Goal: Information Seeking & Learning: Learn about a topic

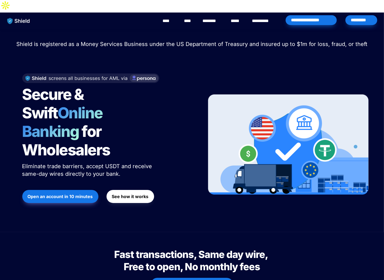
scroll to position [1850, 0]
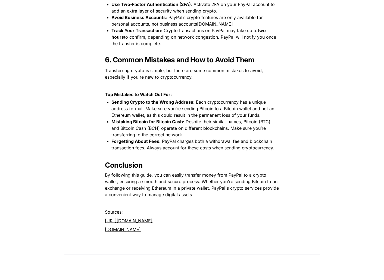
scroll to position [971, 0]
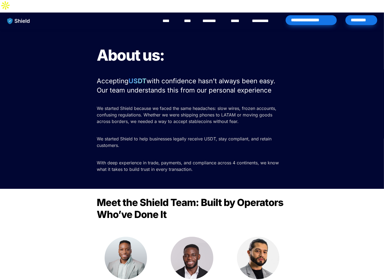
click at [273, 77] on span "with confidence hasn't always been easy. Our team understands this from our per…" at bounding box center [187, 85] width 180 height 17
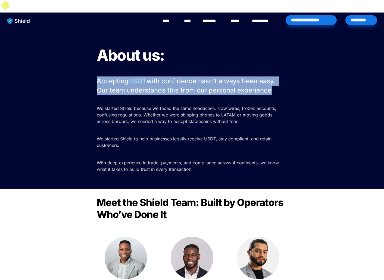
click at [273, 77] on span "with confidence hasn't always been easy. Our team understands this from our per…" at bounding box center [187, 85] width 180 height 17
click at [275, 76] on p "Accepting USDT with confidence hasn't always been easy. Our team understands th…" at bounding box center [192, 85] width 190 height 20
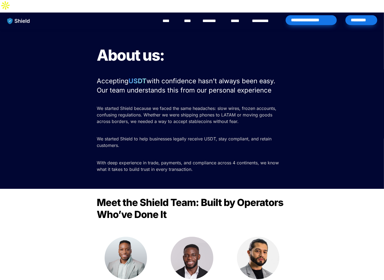
click at [275, 76] on p "Accepting USDT with confidence hasn't always been easy. Our team understands th…" at bounding box center [192, 85] width 190 height 20
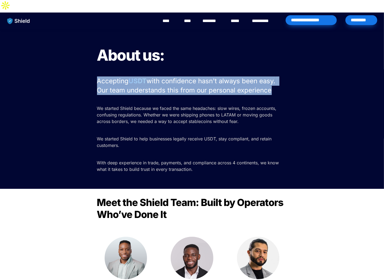
click at [275, 76] on p "Accepting USDT with confidence hasn't always been easy. Our team understands th…" at bounding box center [192, 85] width 190 height 20
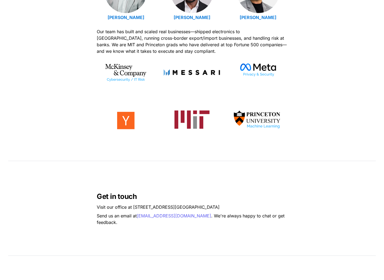
scroll to position [266, 0]
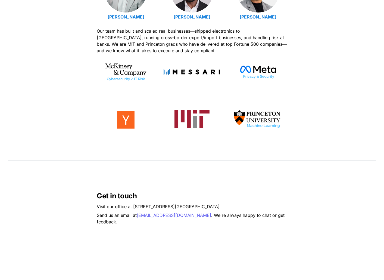
click at [120, 191] on span "Get in touch" at bounding box center [117, 195] width 40 height 8
